Goal: Information Seeking & Learning: Learn about a topic

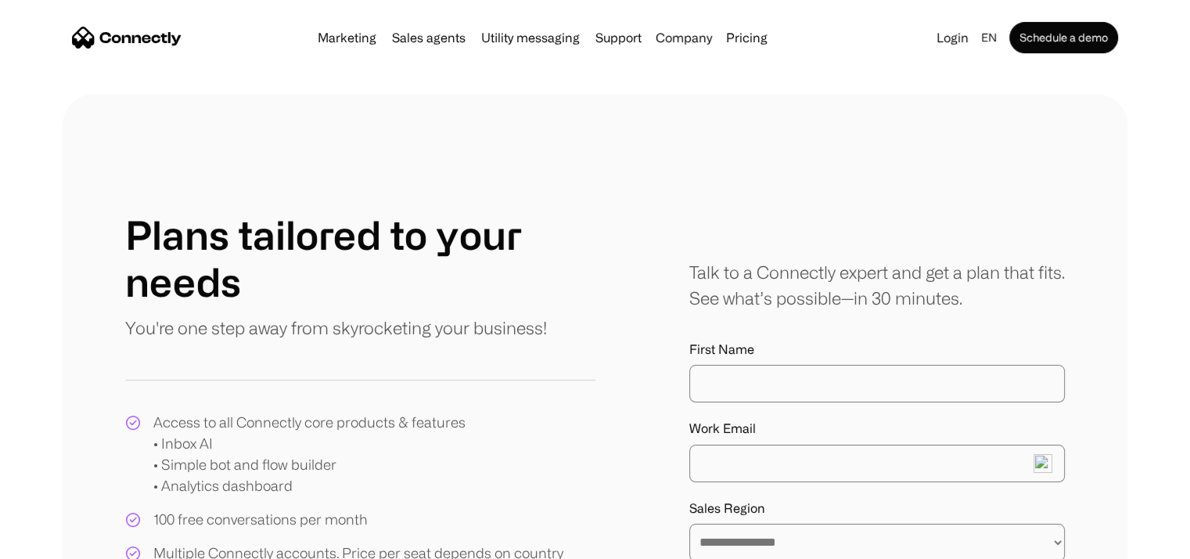
click at [182, 33] on nav "Marketing Sales agents Utility messaging Support Company About us Careers Conta…" at bounding box center [595, 37] width 1046 height 31
click at [156, 40] on img "home" at bounding box center [127, 38] width 110 height 22
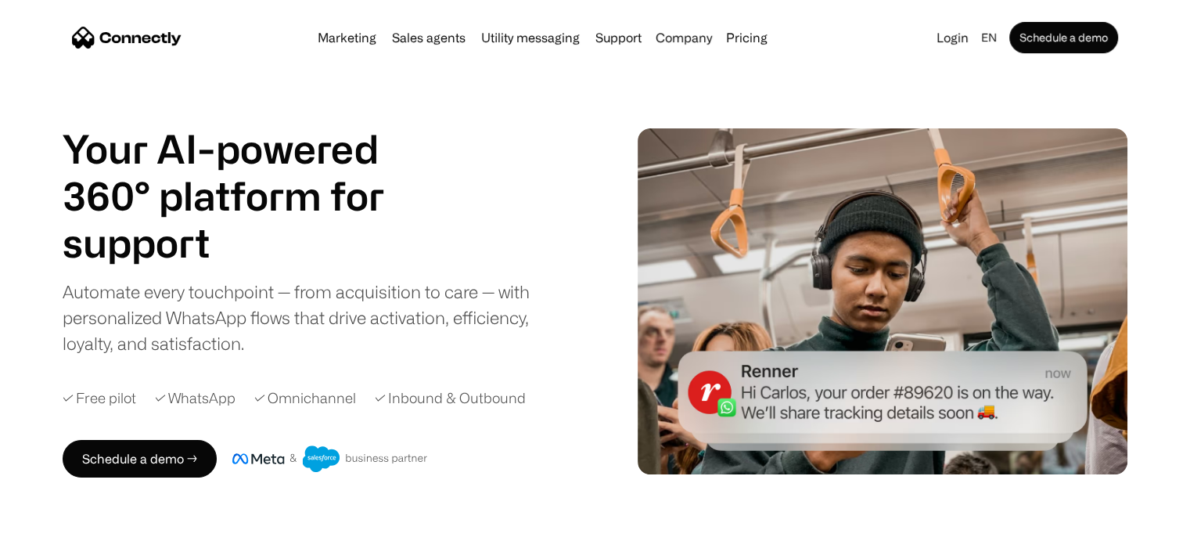
click at [347, 27] on div "Marketing Sales agents Utility messaging Support Company About us Careers Conta…" at bounding box center [542, 38] width 463 height 22
click at [345, 39] on link "Marketing" at bounding box center [346, 37] width 71 height 13
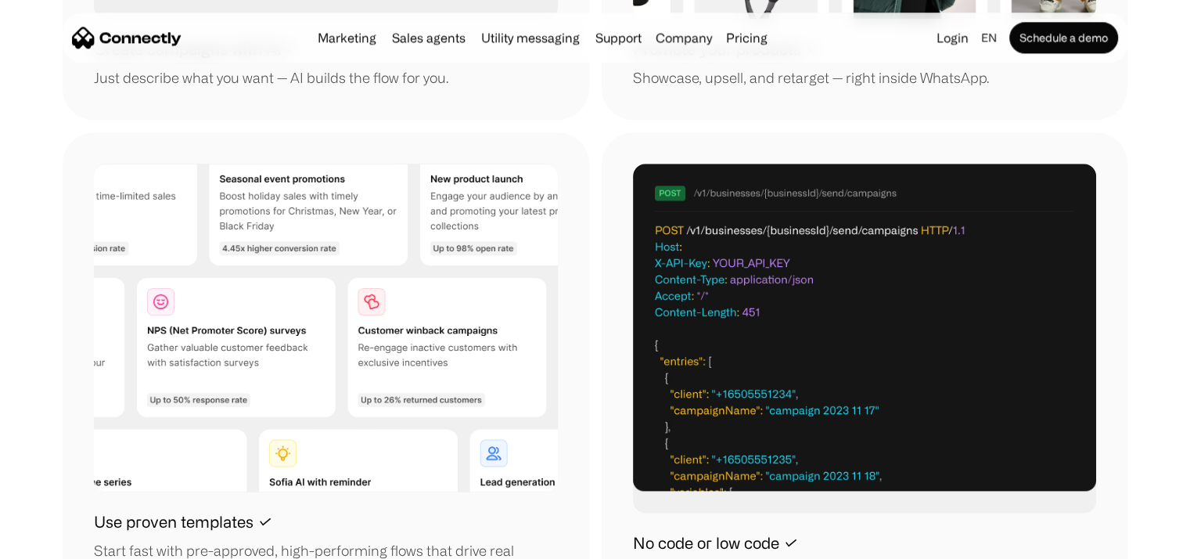
scroll to position [1912, 0]
